Goal: Transaction & Acquisition: Purchase product/service

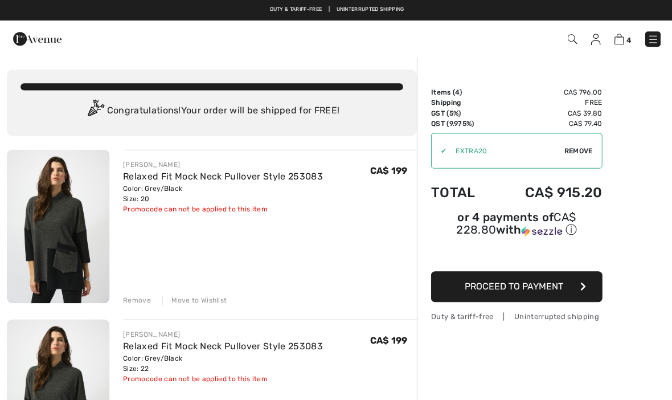
click at [67, 260] on img at bounding box center [58, 225] width 103 height 153
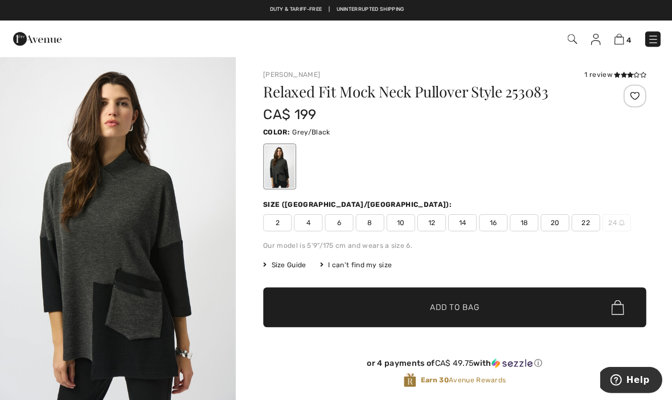
click at [85, 284] on img "1 / 4" at bounding box center [117, 232] width 235 height 353
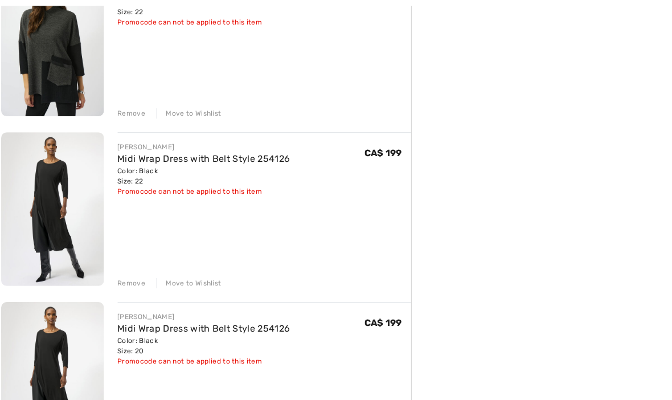
scroll to position [390, 0]
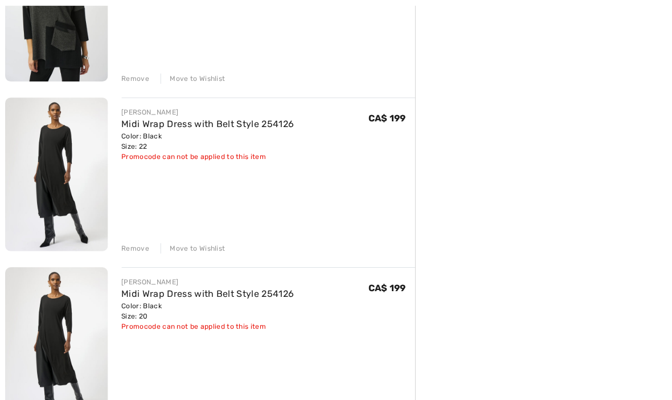
click at [54, 201] on img at bounding box center [58, 173] width 103 height 153
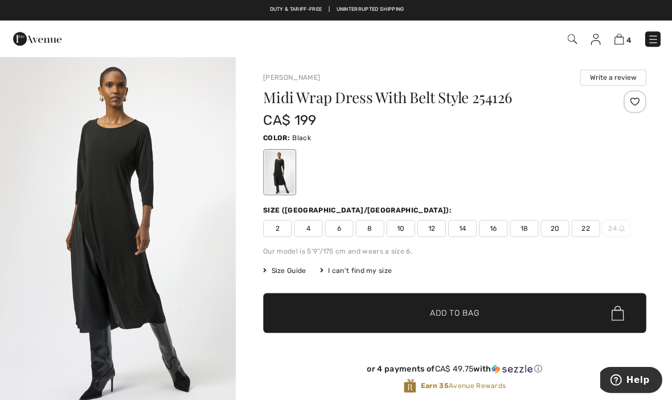
click at [169, 269] on img "1 / 4" at bounding box center [117, 232] width 235 height 353
click at [622, 32] on link "4" at bounding box center [621, 39] width 17 height 14
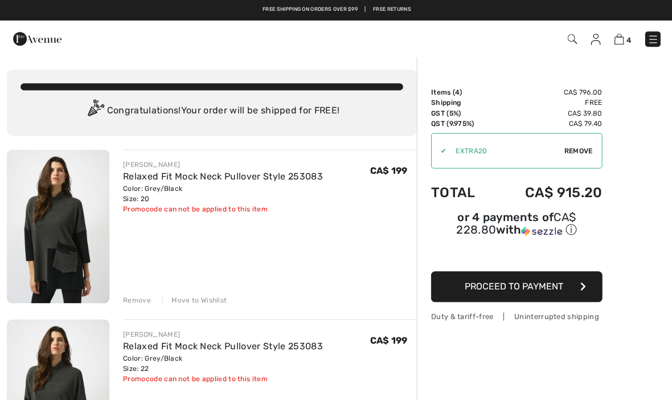
click at [574, 143] on div "✔ Apply Remove" at bounding box center [515, 150] width 171 height 35
click at [579, 150] on span "Remove" at bounding box center [577, 150] width 28 height 10
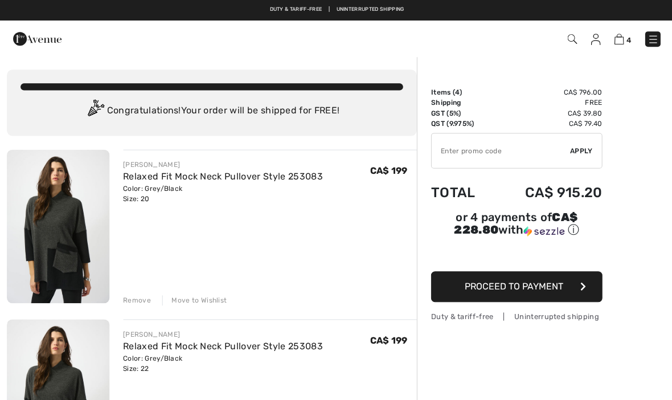
click at [577, 156] on div "✔ Apply Remove" at bounding box center [515, 150] width 171 height 35
